Goal: Transaction & Acquisition: Obtain resource

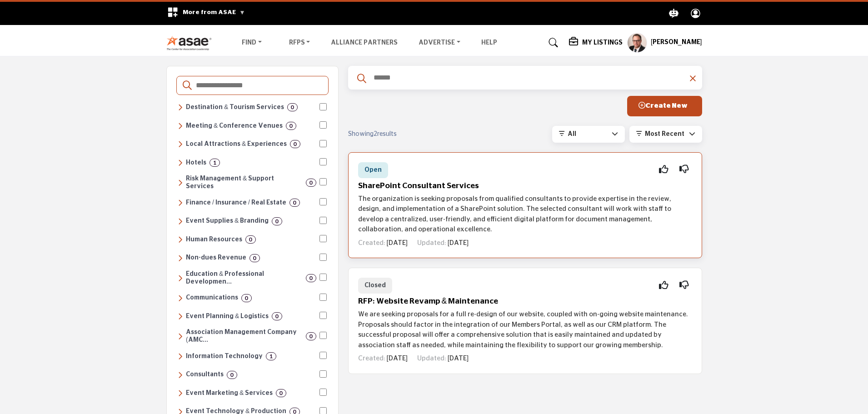
click at [435, 187] on h5 "SharePoint Consultant Services" at bounding box center [525, 186] width 334 height 10
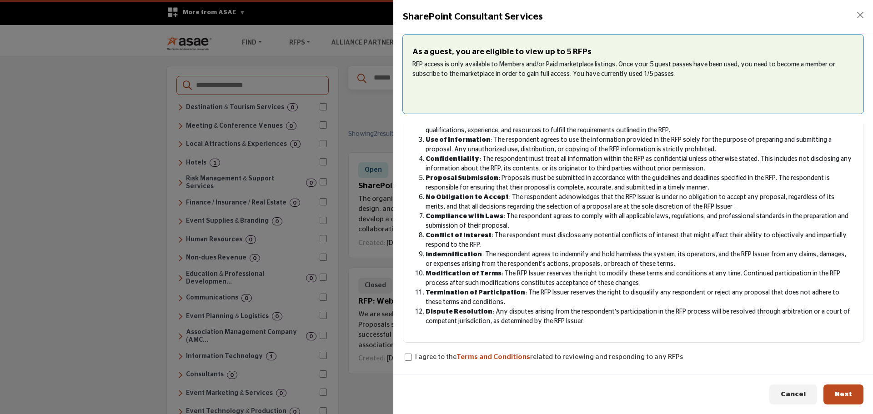
scroll to position [95, 0]
click at [839, 394] on span "Next" at bounding box center [842, 394] width 17 height 7
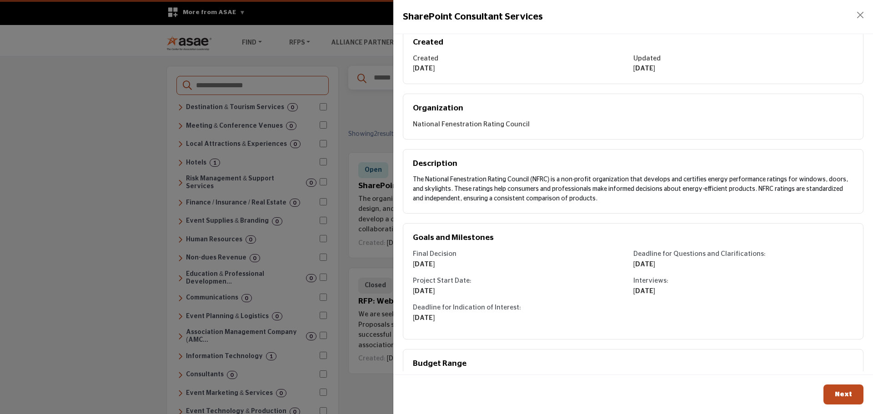
scroll to position [0, 0]
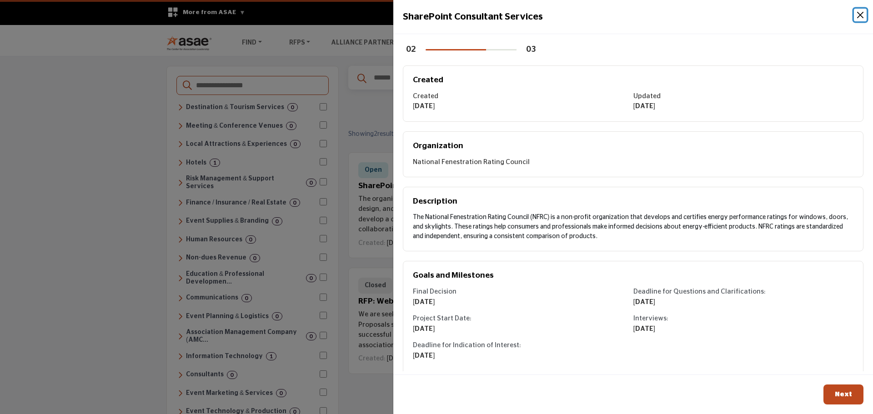
click at [858, 17] on button "Close" at bounding box center [860, 15] width 13 height 13
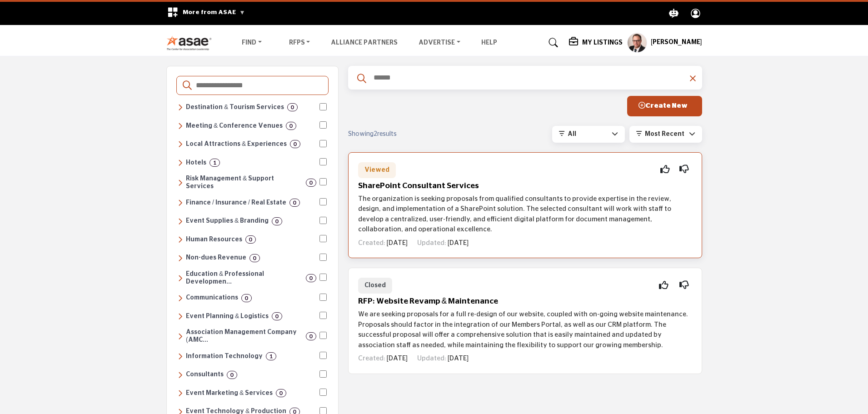
click at [441, 184] on h5 "SharePoint Consultant Services" at bounding box center [525, 186] width 334 height 10
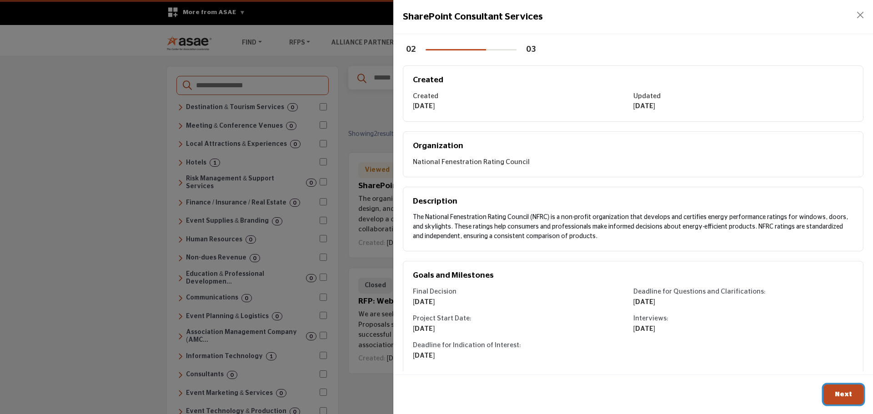
click at [839, 394] on span "Next" at bounding box center [842, 394] width 17 height 7
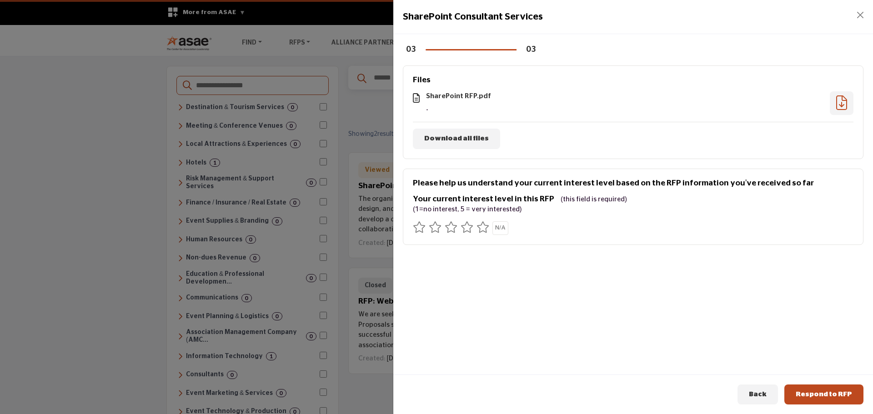
click at [838, 103] on icon at bounding box center [841, 102] width 11 height 0
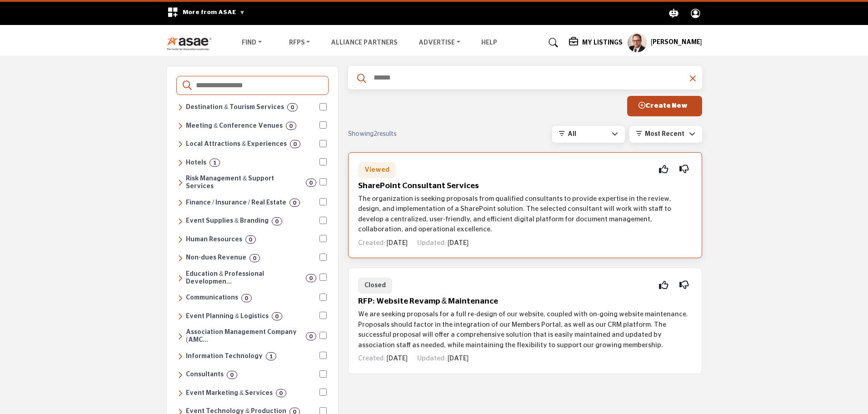
click at [443, 200] on p "The organization is seeking proposals from qualified consultants to provide exp…" at bounding box center [525, 214] width 334 height 41
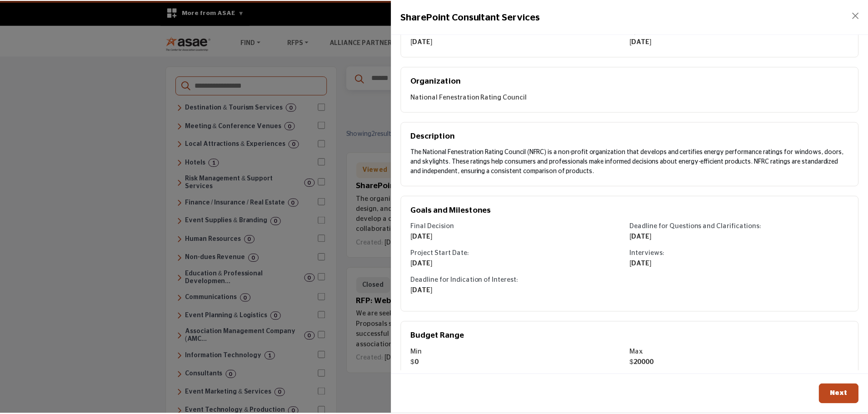
scroll to position [81, 0]
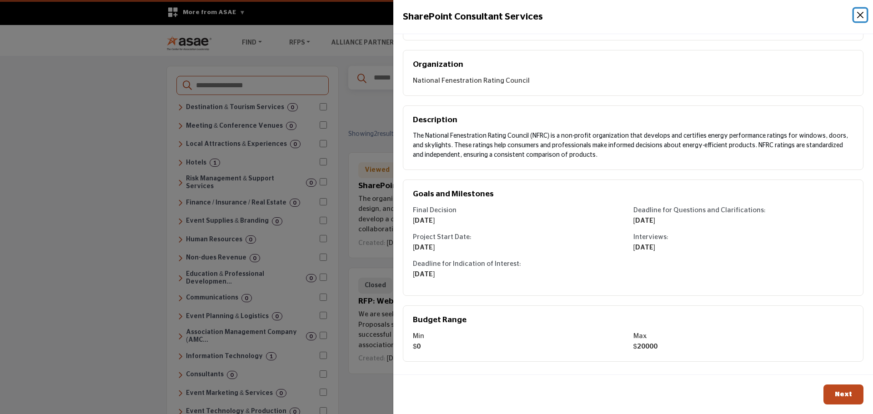
click at [861, 15] on button "Close" at bounding box center [860, 15] width 13 height 13
